Goal: Task Accomplishment & Management: Complete application form

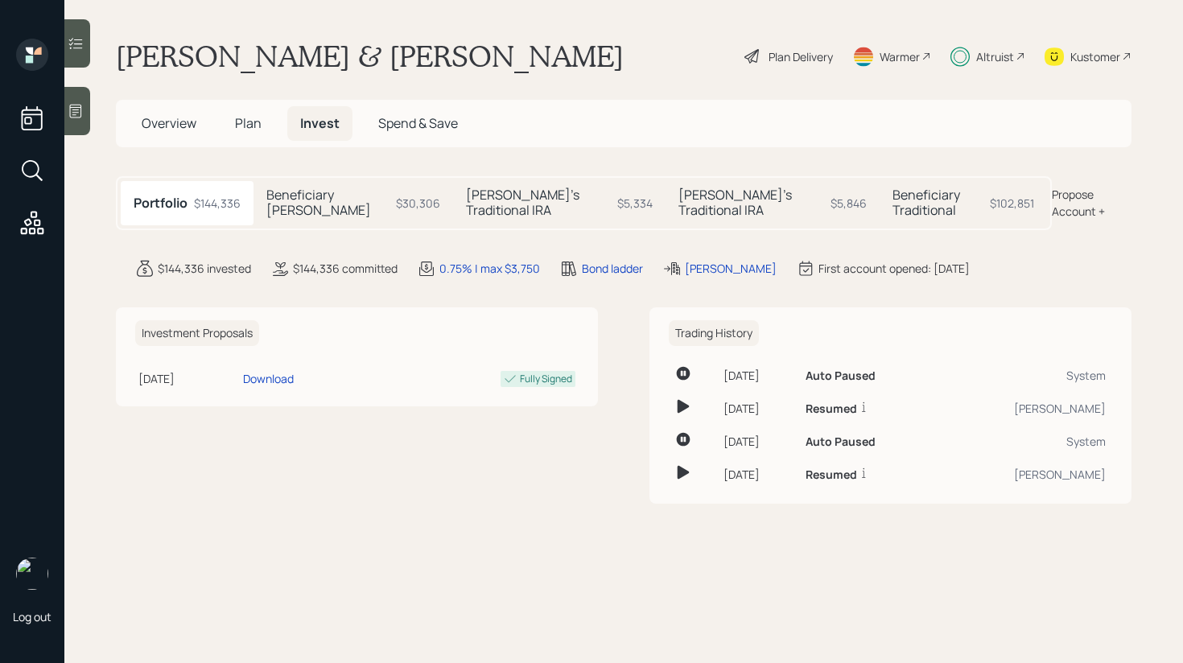
click at [892, 197] on h5 "Beneficiary Traditional" at bounding box center [937, 202] width 91 height 31
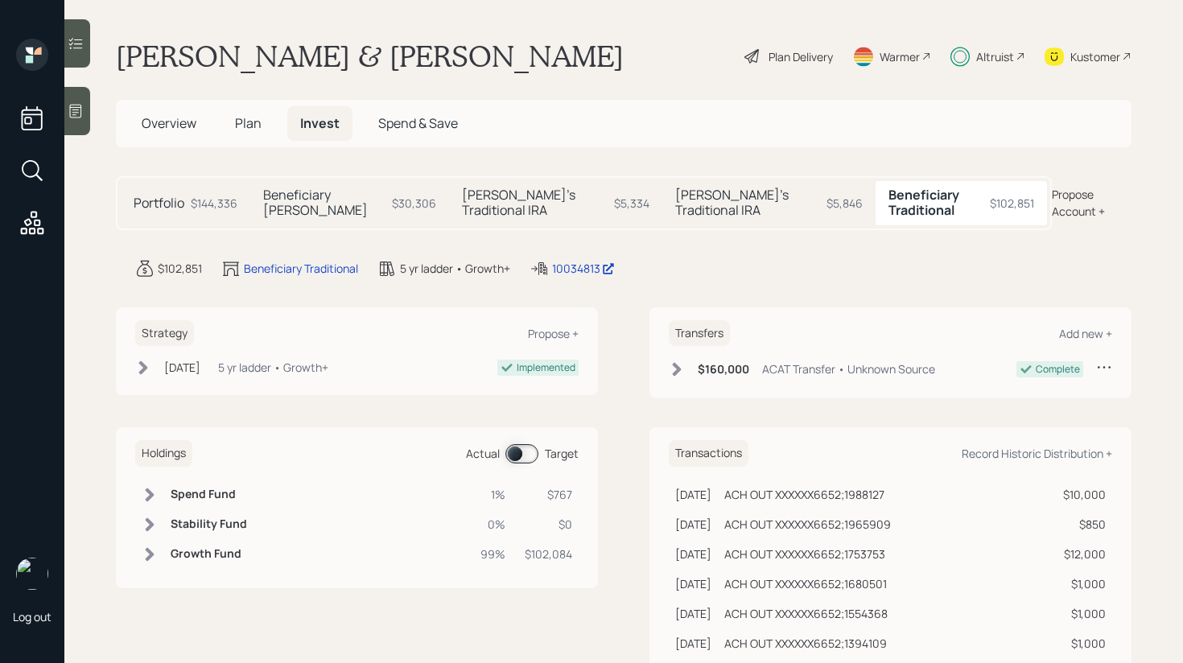
click at [521, 444] on span at bounding box center [521, 453] width 33 height 19
click at [252, 127] on span "Plan" at bounding box center [248, 123] width 27 height 18
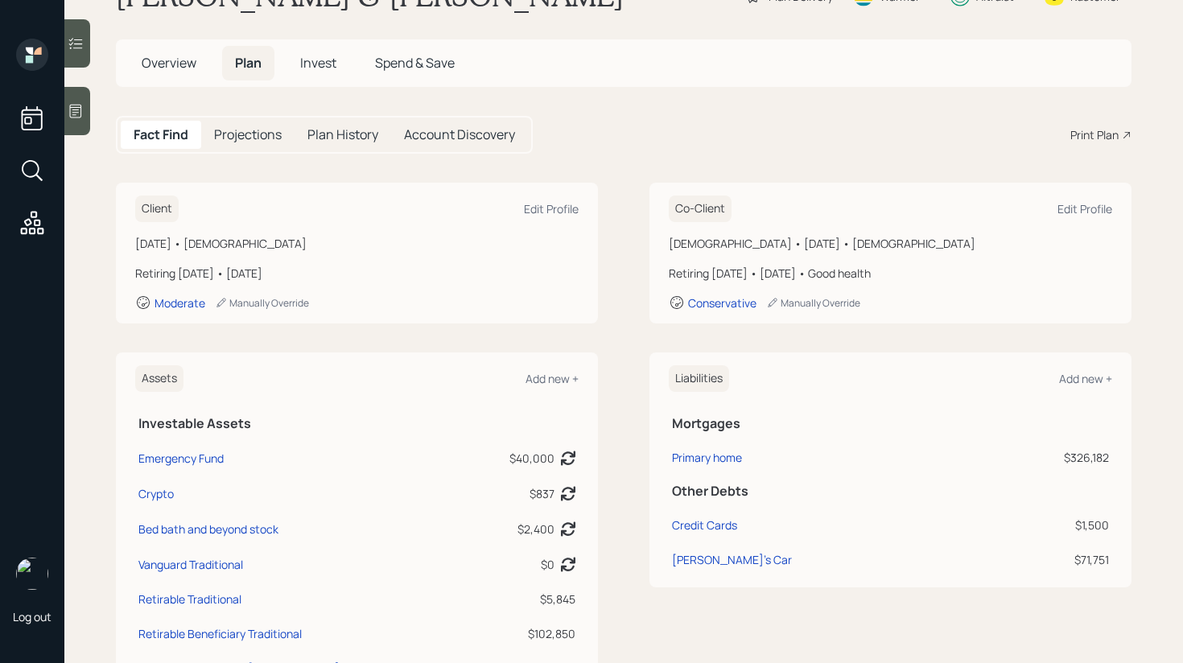
scroll to position [31, 0]
